Goal: Go to known website: Go to known website

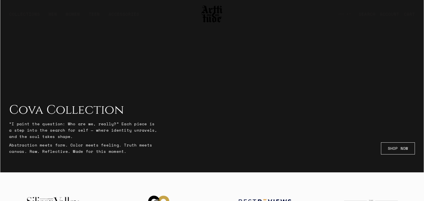
scroll to position [45, 0]
